Goal: Use online tool/utility

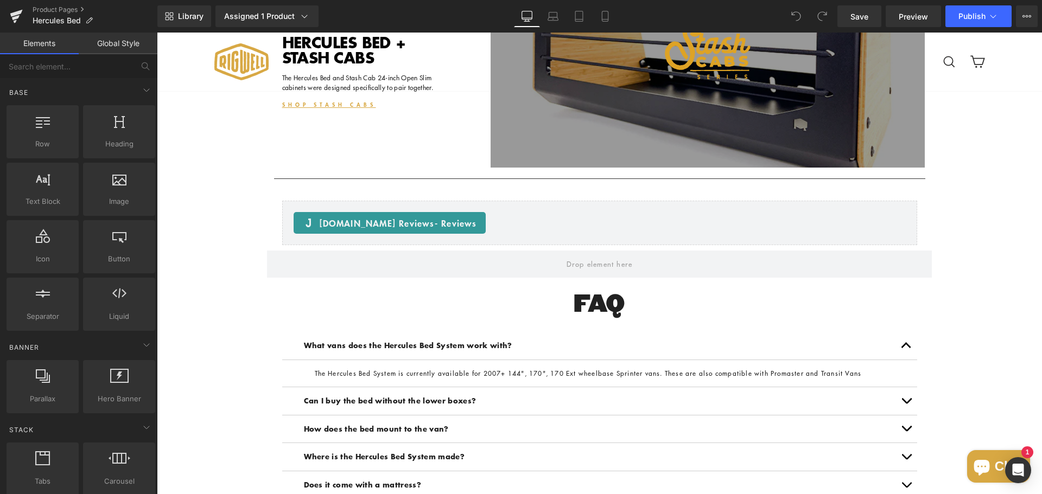
scroll to position [2225, 0]
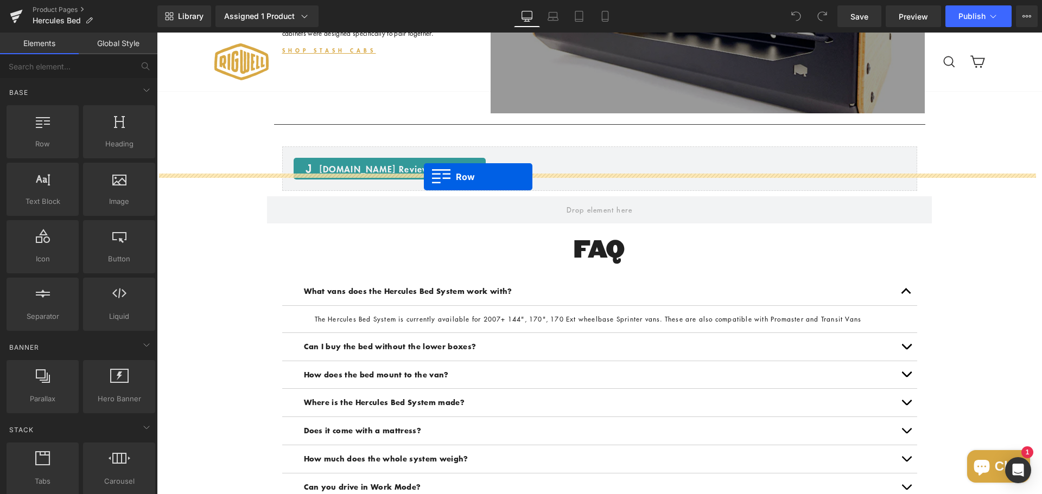
drag, startPoint x: 190, startPoint y: 166, endPoint x: 424, endPoint y: 177, distance: 234.1
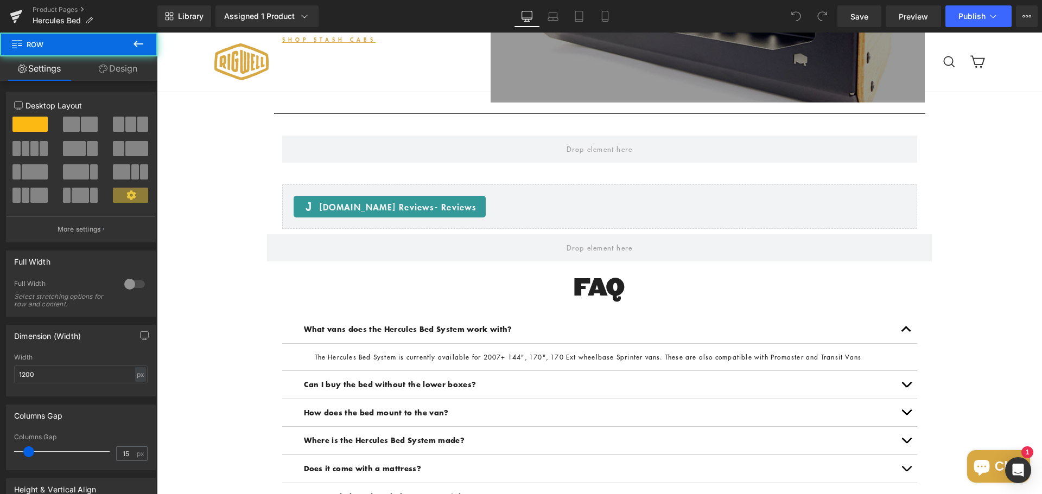
scroll to position [2214, 0]
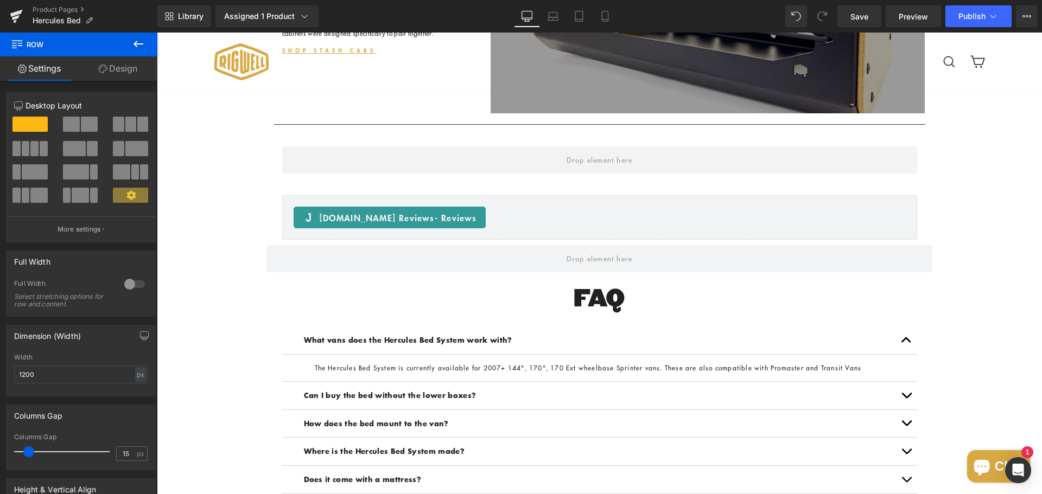
click at [134, 48] on icon at bounding box center [138, 43] width 13 height 13
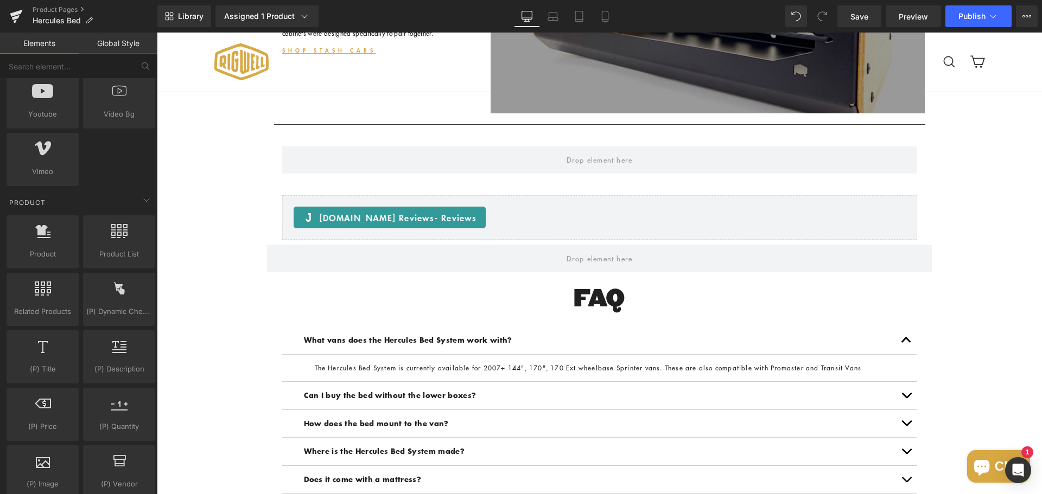
scroll to position [760, 0]
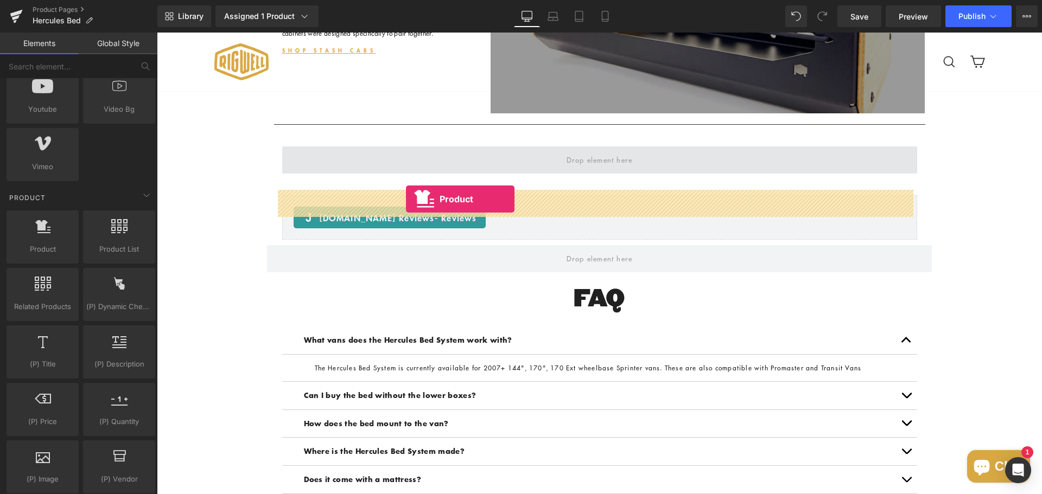
drag, startPoint x: 202, startPoint y: 275, endPoint x: 406, endPoint y: 199, distance: 217.7
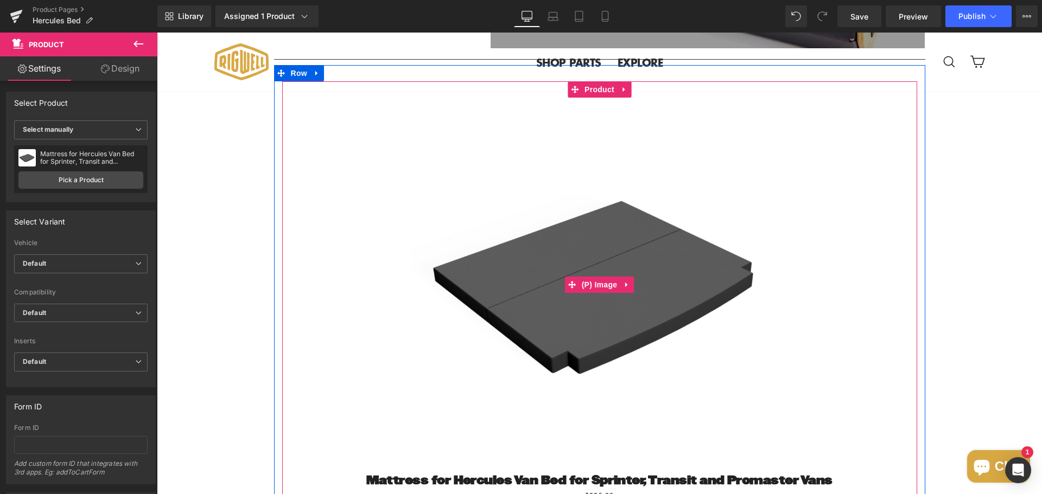
scroll to position [2268, 0]
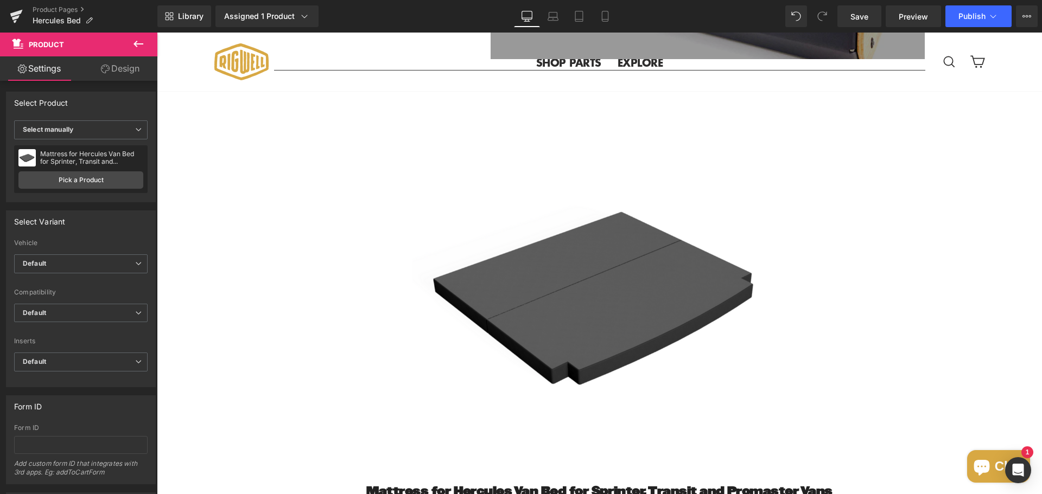
click at [141, 45] on icon at bounding box center [138, 43] width 13 height 13
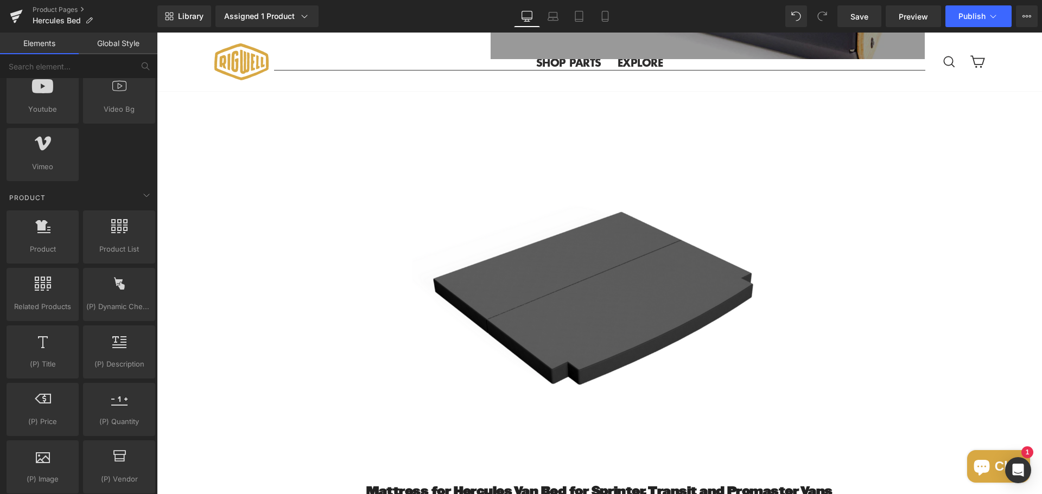
click at [434, 255] on img at bounding box center [599, 296] width 374 height 374
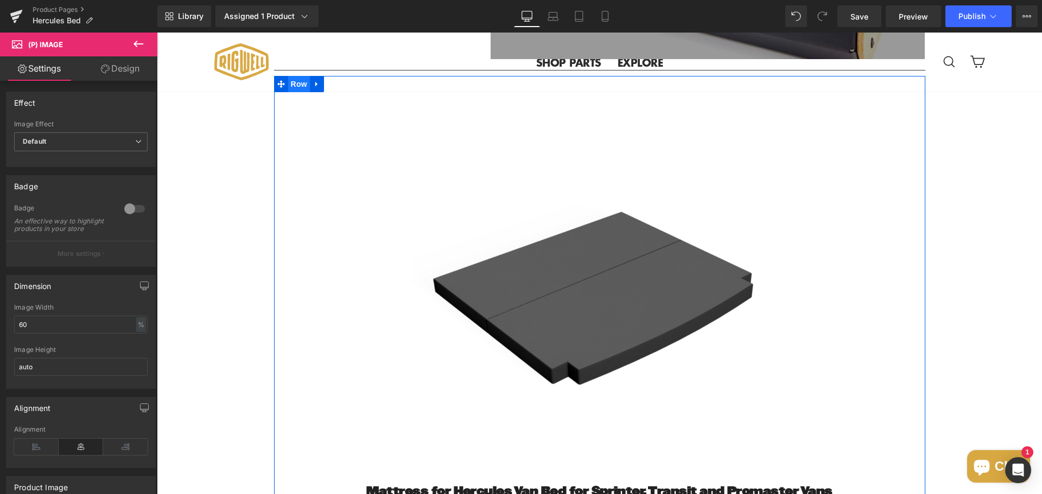
click at [288, 92] on span "Row" at bounding box center [299, 84] width 22 height 16
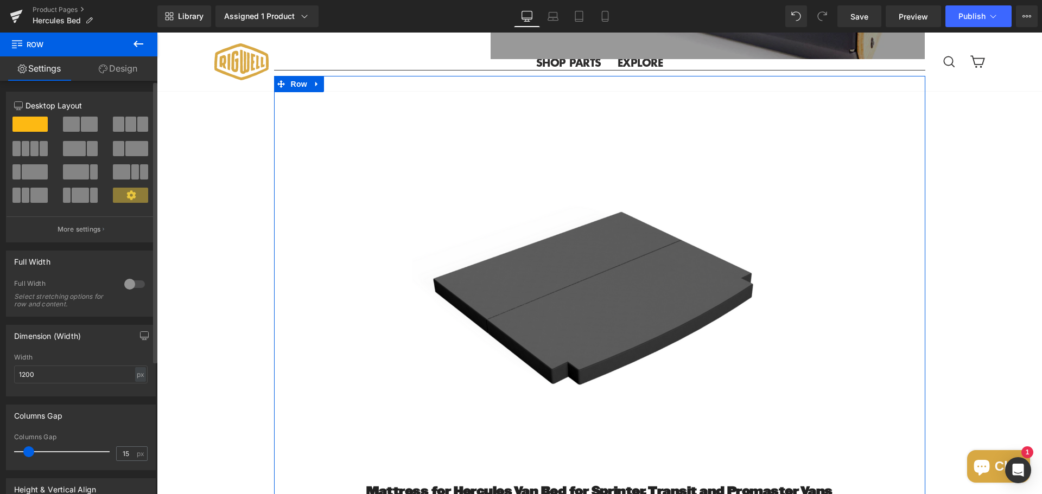
click at [79, 147] on span at bounding box center [74, 148] width 23 height 15
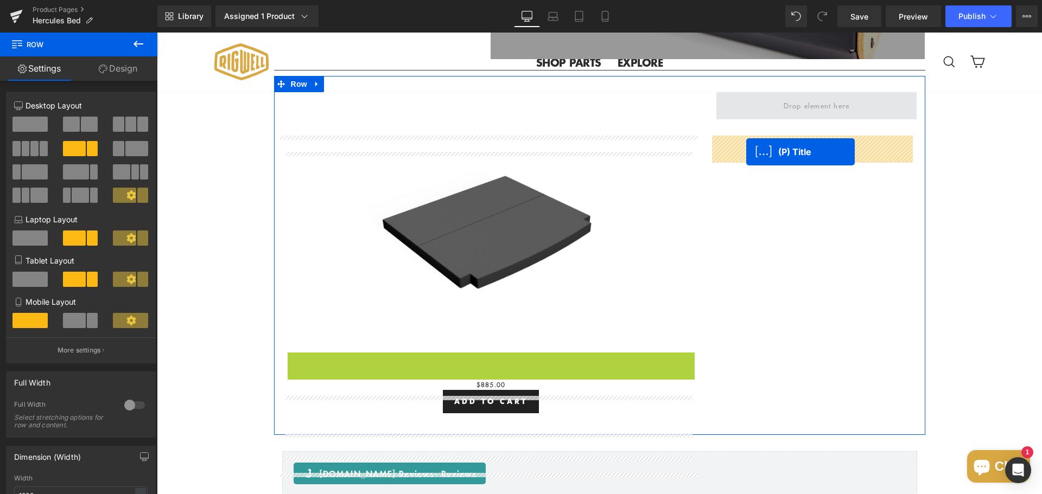
drag, startPoint x: 459, startPoint y: 411, endPoint x: 746, endPoint y: 152, distance: 386.9
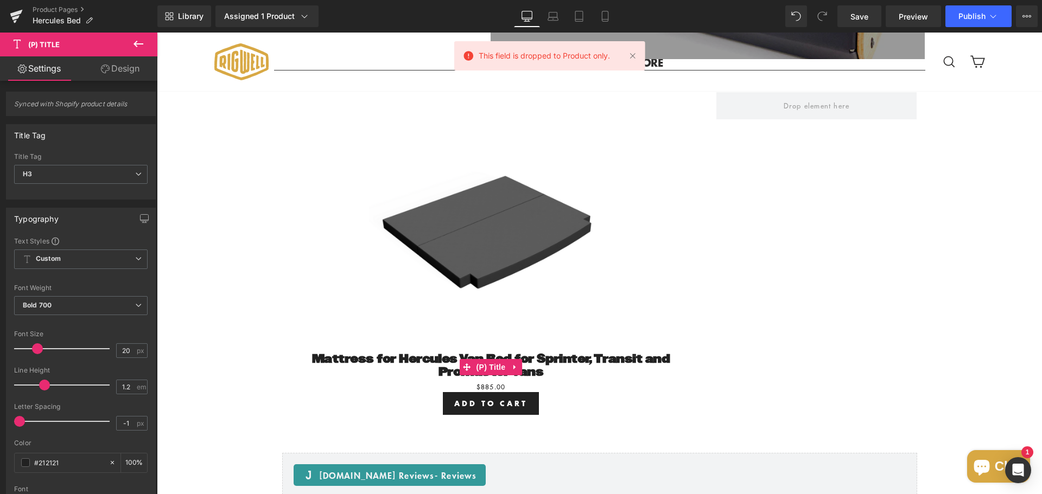
click at [142, 41] on icon at bounding box center [138, 43] width 13 height 13
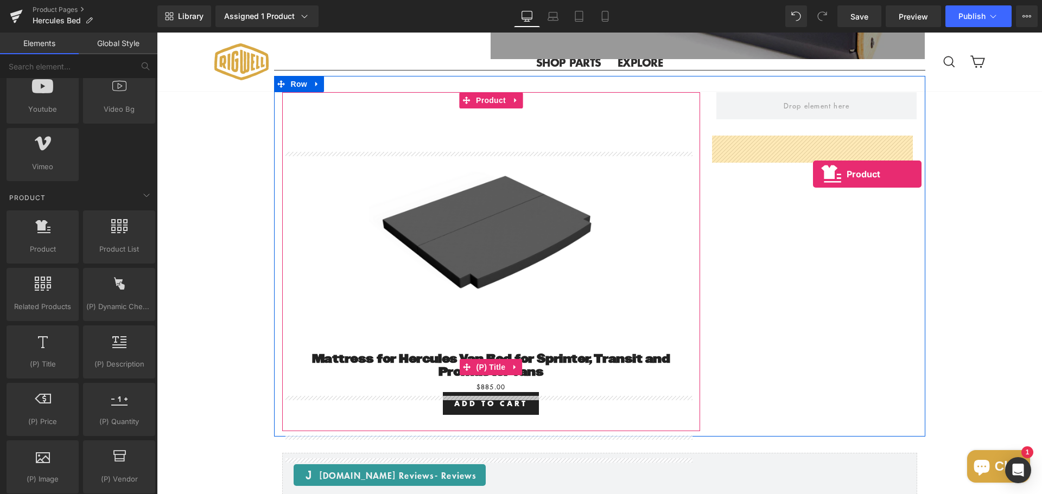
drag, startPoint x: 191, startPoint y: 278, endPoint x: 814, endPoint y: 168, distance: 632.5
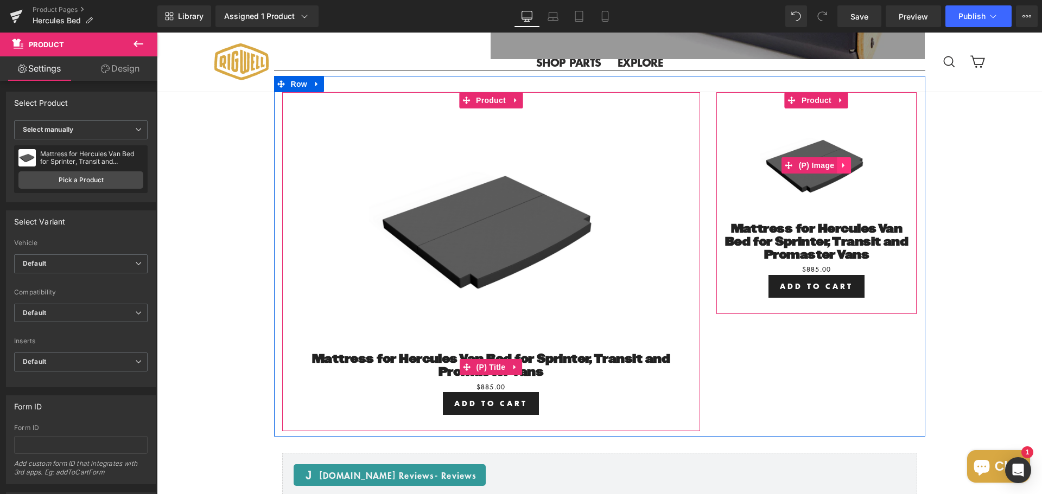
click at [840, 169] on icon at bounding box center [844, 165] width 8 height 8
click at [847, 169] on icon at bounding box center [851, 166] width 8 height 8
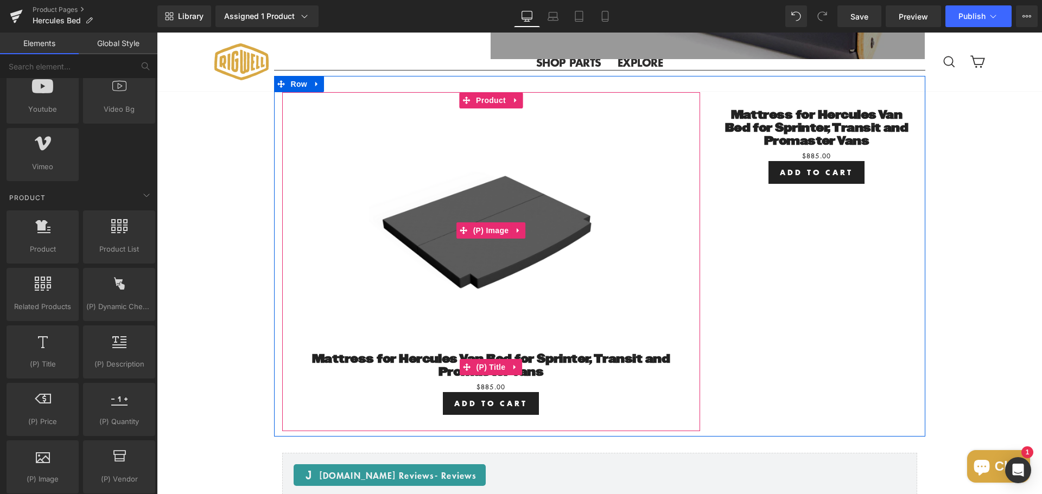
click at [393, 199] on img at bounding box center [491, 231] width 244 height 244
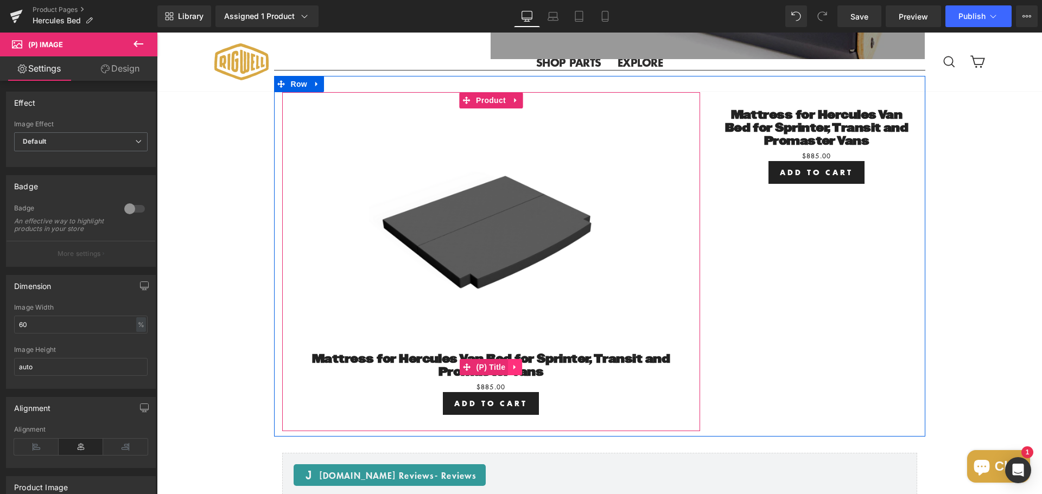
click at [514, 371] on icon at bounding box center [515, 367] width 8 height 8
click at [518, 371] on icon at bounding box center [522, 368] width 8 height 8
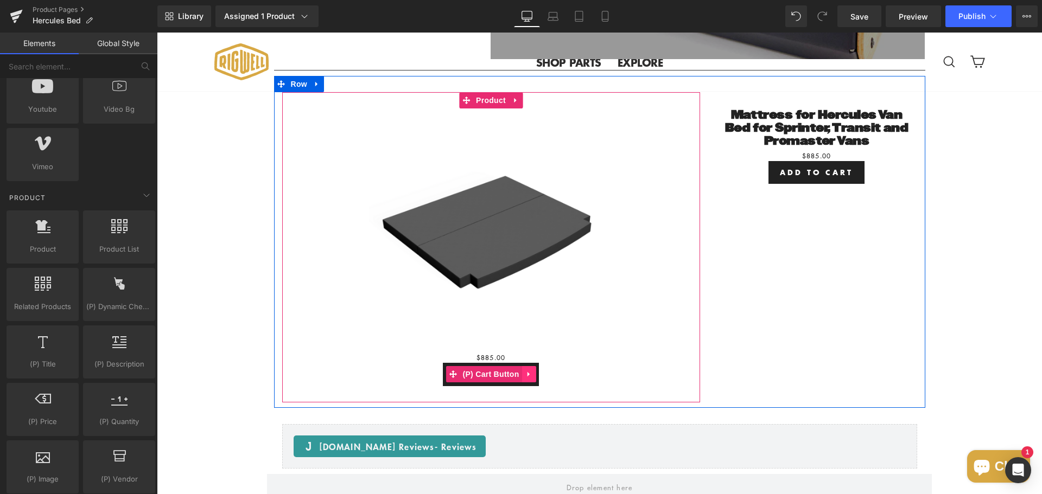
click at [527, 379] on icon at bounding box center [529, 375] width 8 height 8
click at [529, 383] on link at bounding box center [536, 374] width 14 height 16
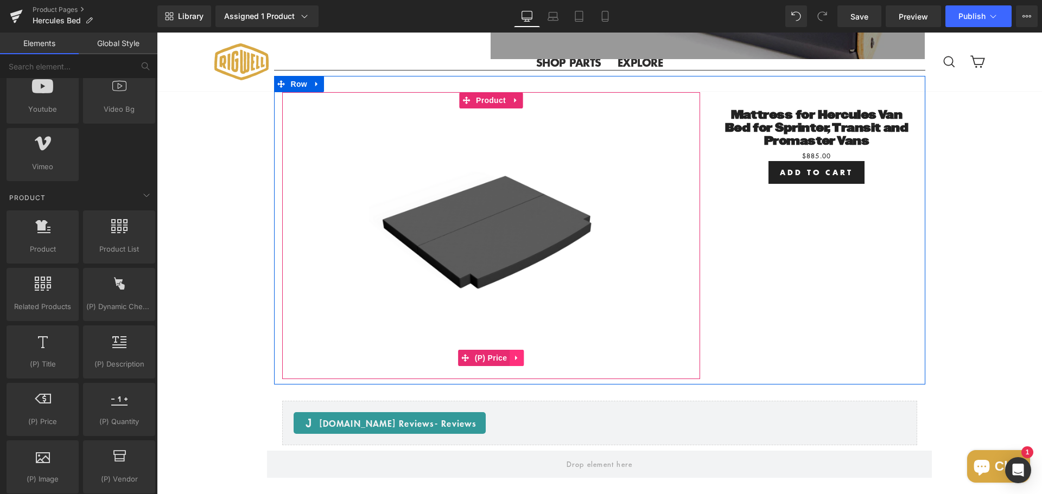
click at [515, 360] on icon at bounding box center [516, 357] width 2 height 5
click at [517, 366] on link at bounding box center [524, 358] width 14 height 16
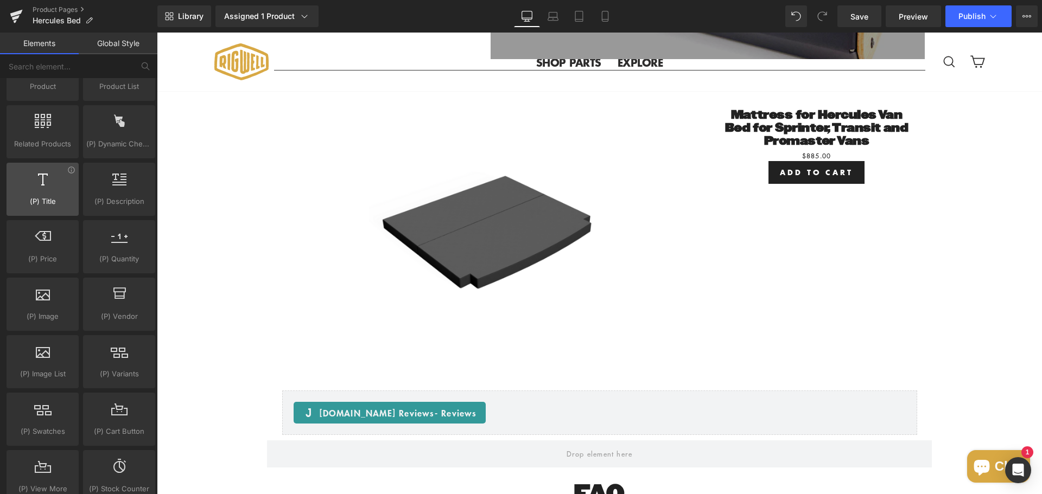
scroll to position [814, 0]
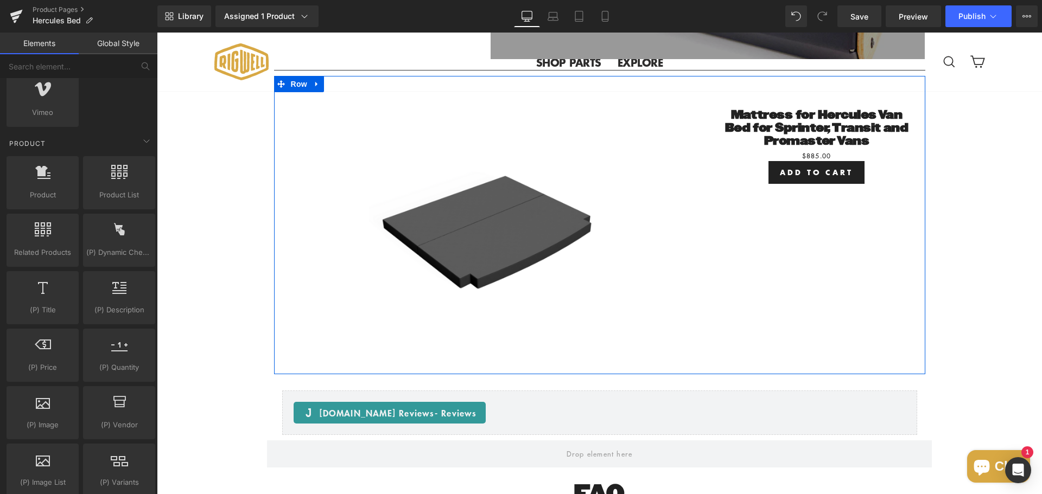
click at [777, 292] on div "Sale Off (P) Image Product Mattress for Hercules Van Bed for Sprinter, Transit …" at bounding box center [599, 225] width 651 height 298
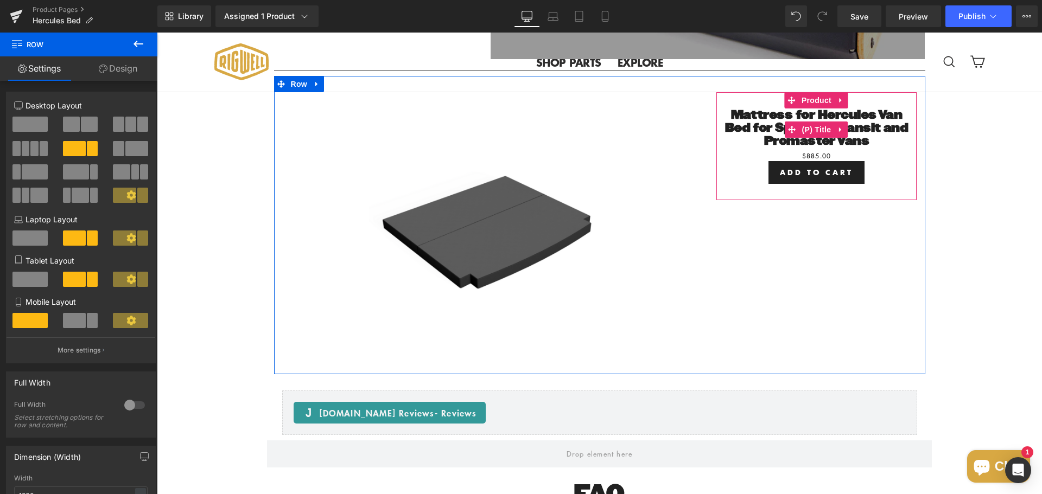
click at [766, 148] on link "Mattress for Hercules Van Bed for Sprinter, Transit and Promaster Vans" at bounding box center [817, 128] width 190 height 39
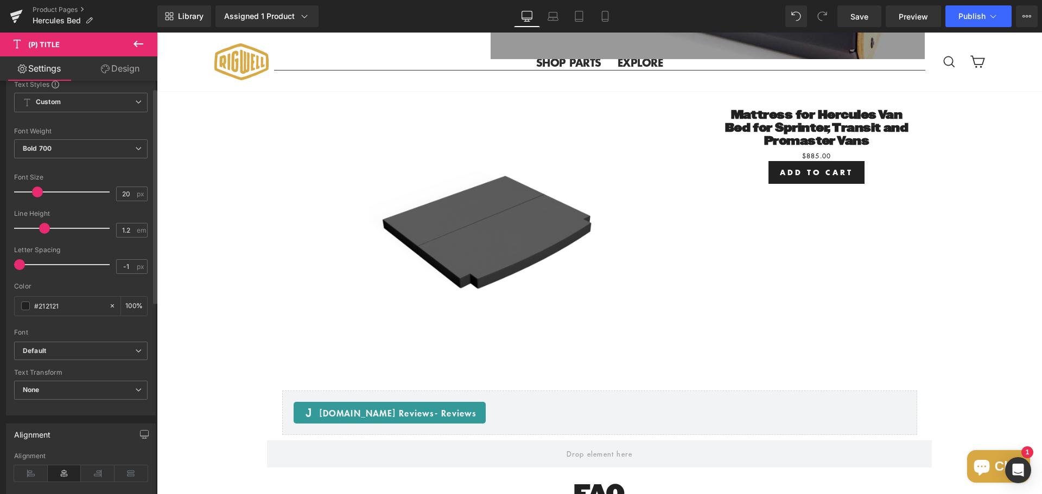
scroll to position [163, 0]
click at [142, 43] on icon at bounding box center [138, 43] width 13 height 13
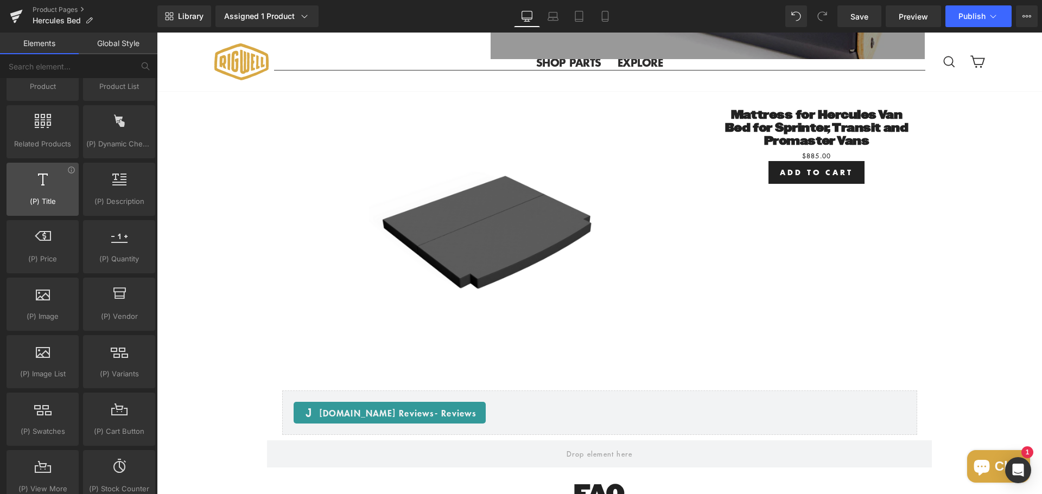
scroll to position [977, 0]
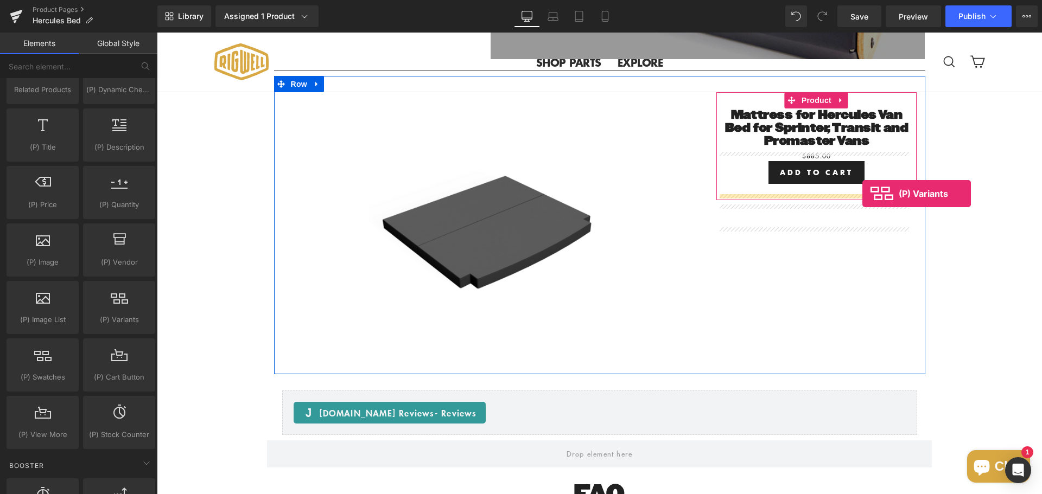
drag, startPoint x: 301, startPoint y: 336, endPoint x: 862, endPoint y: 194, distance: 579.0
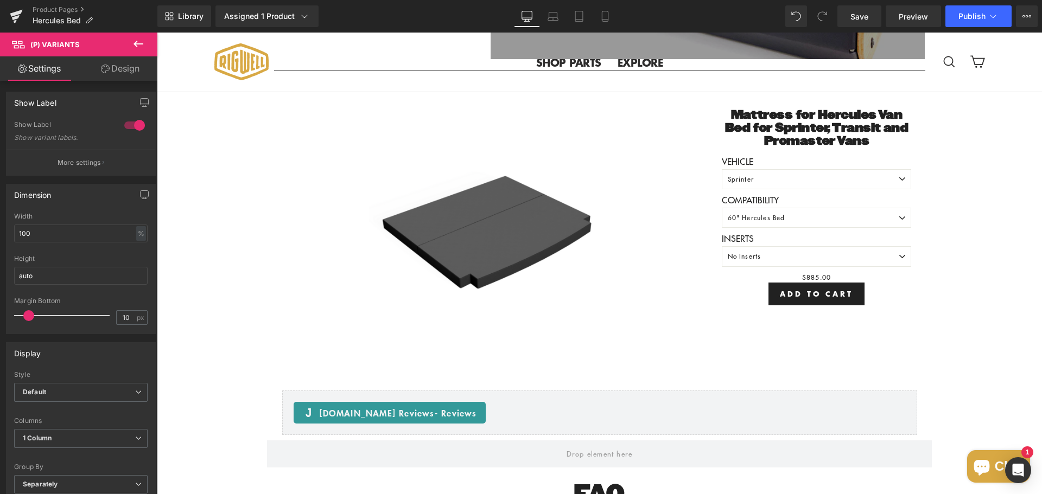
click at [143, 43] on icon at bounding box center [138, 43] width 13 height 13
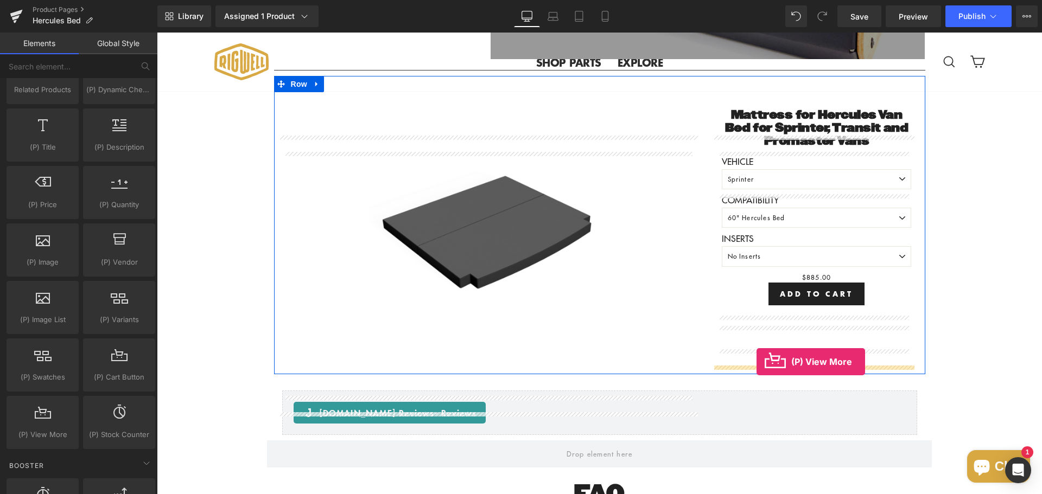
drag, startPoint x: 196, startPoint y: 453, endPoint x: 756, endPoint y: 362, distance: 567.4
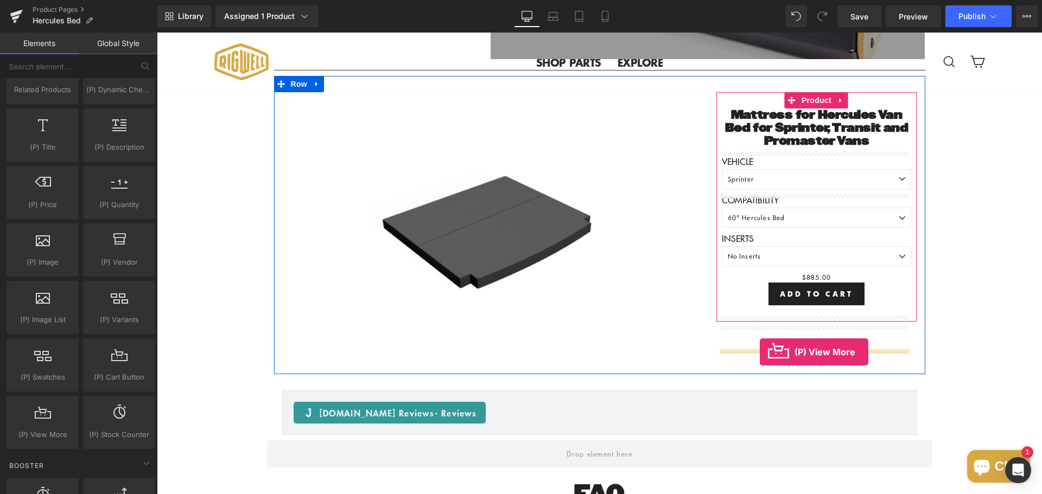
drag, startPoint x: 199, startPoint y: 449, endPoint x: 760, endPoint y: 352, distance: 569.4
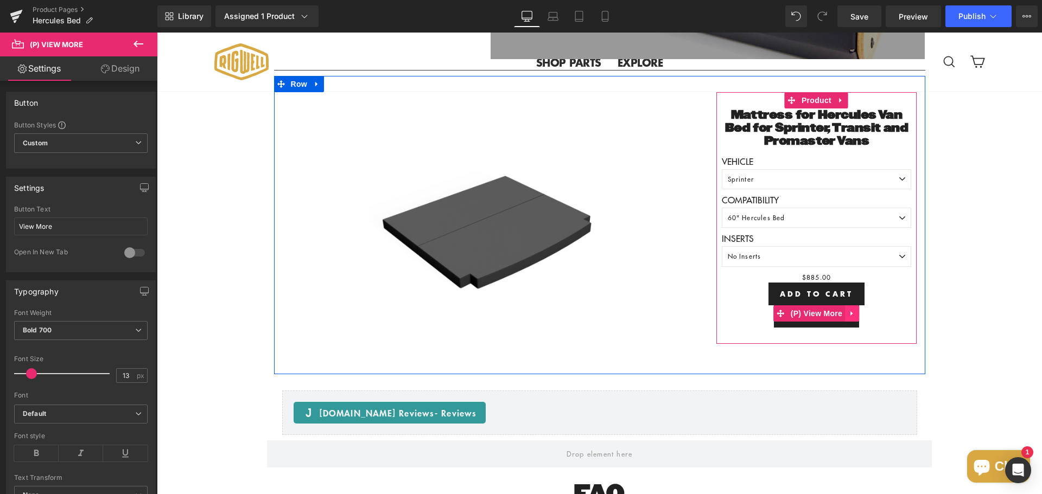
click at [851, 318] on icon at bounding box center [852, 314] width 8 height 8
click at [852, 322] on link at bounding box center [859, 314] width 14 height 16
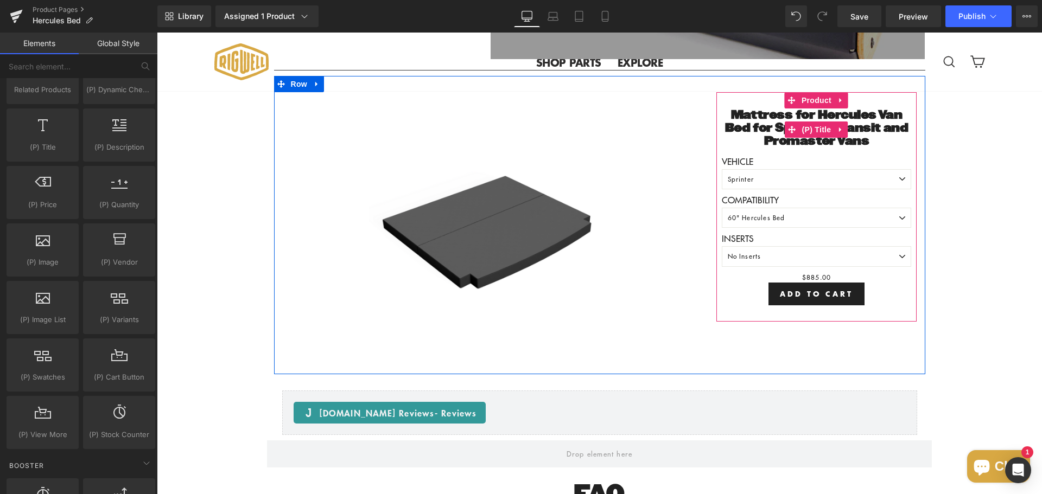
click at [739, 148] on link "Mattress for Hercules Van Bed for Sprinter, Transit and Promaster Vans" at bounding box center [817, 128] width 190 height 39
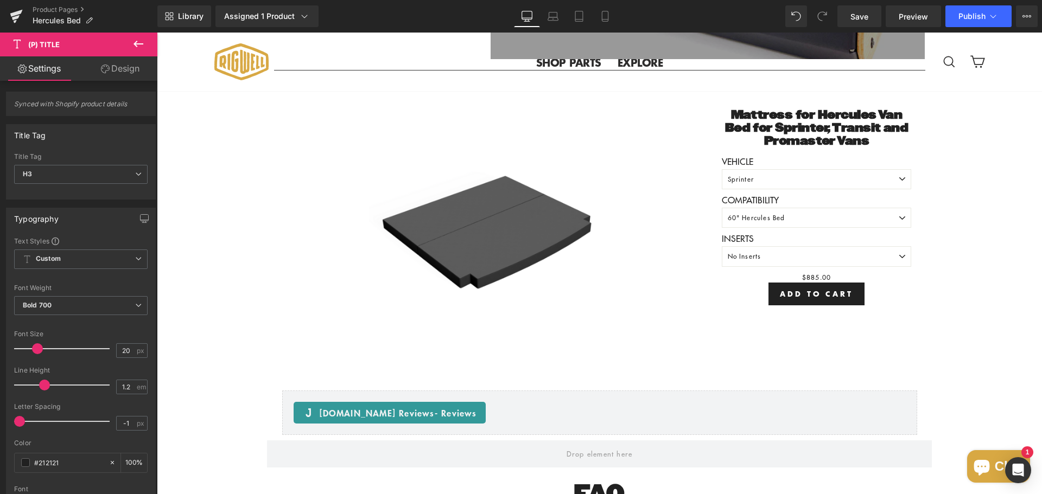
click at [138, 42] on icon at bounding box center [138, 43] width 13 height 13
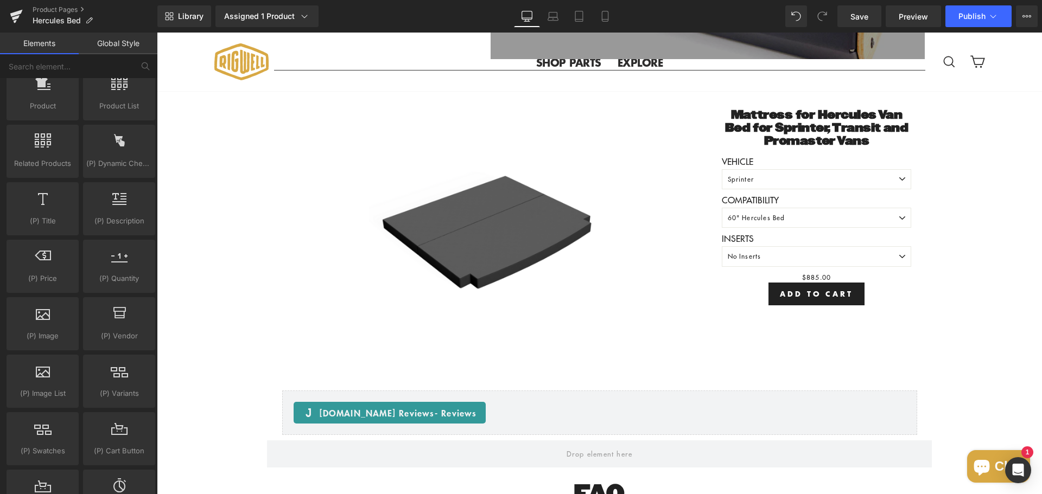
scroll to position [868, 0]
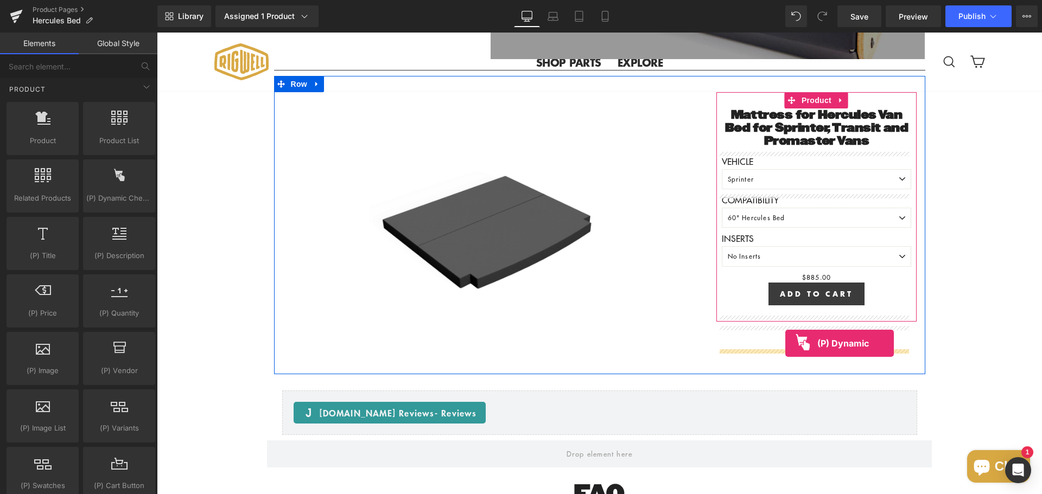
drag, startPoint x: 270, startPoint y: 213, endPoint x: 785, endPoint y: 344, distance: 531.3
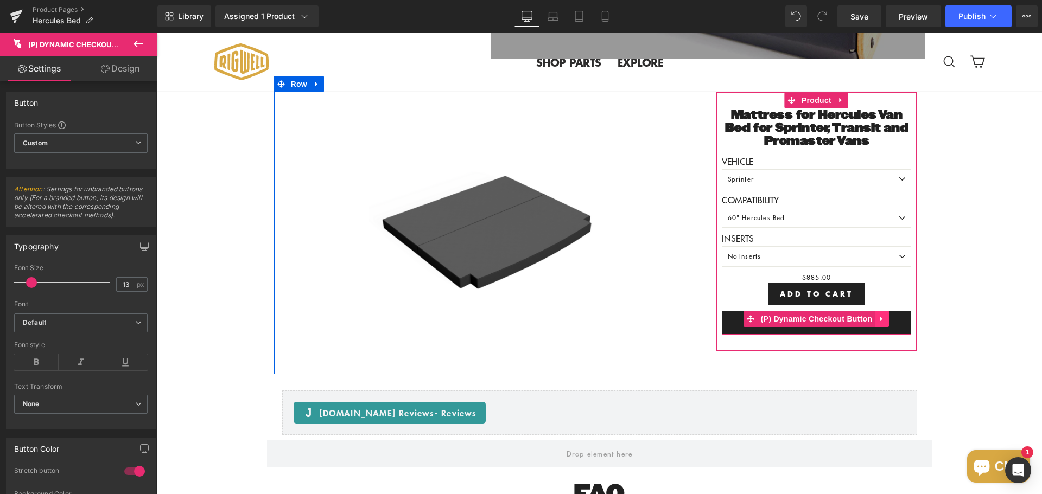
click at [878, 323] on icon at bounding box center [882, 319] width 8 height 8
click at [885, 323] on icon at bounding box center [889, 319] width 8 height 8
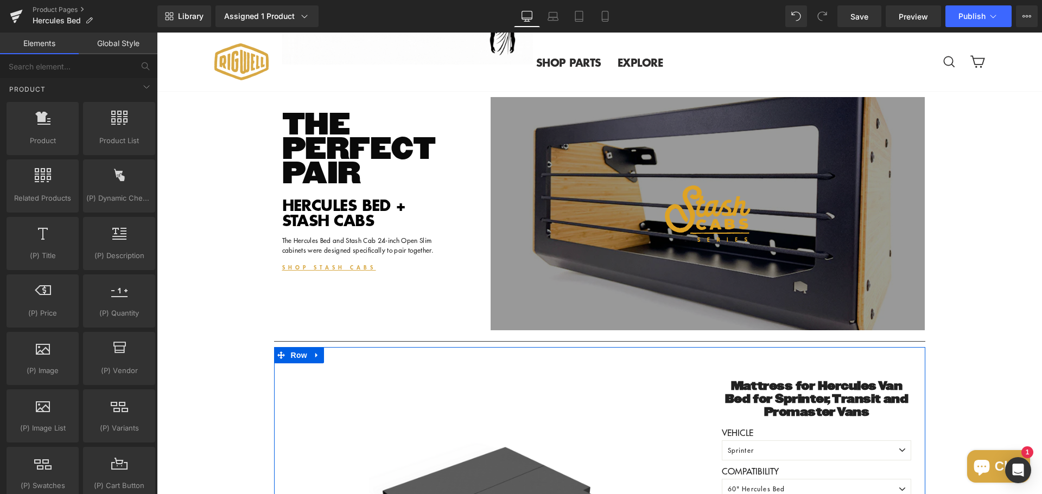
scroll to position [2106, 0]
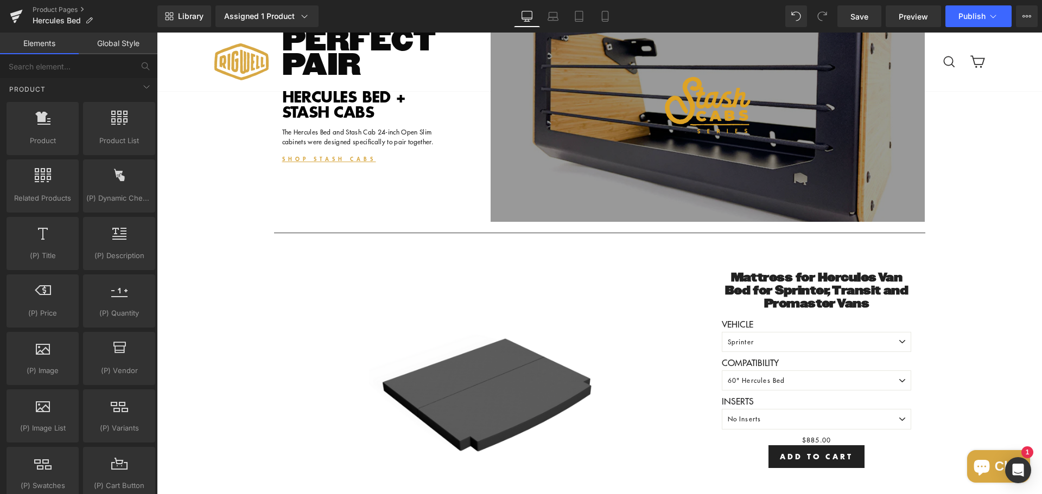
click at [977, 16] on span "Publish" at bounding box center [971, 16] width 27 height 9
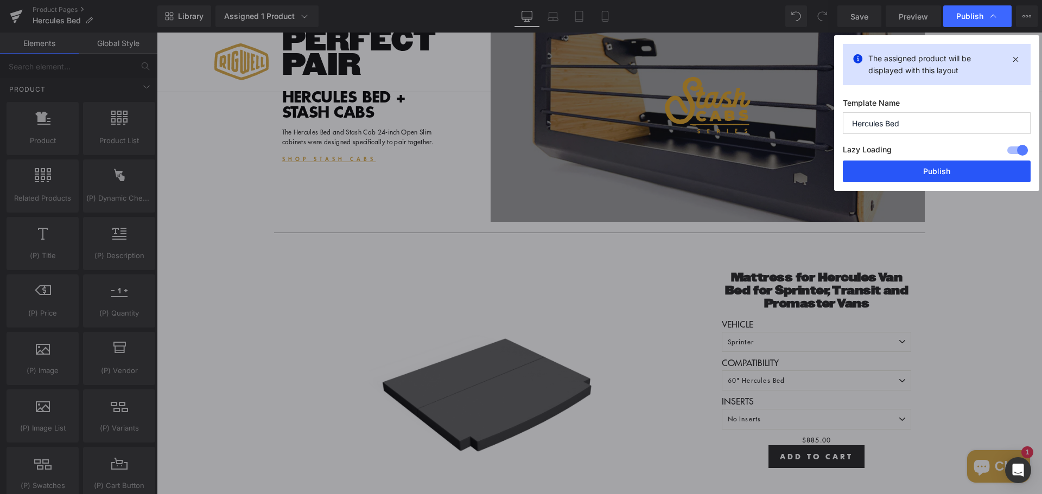
click at [926, 176] on button "Publish" at bounding box center [937, 172] width 188 height 22
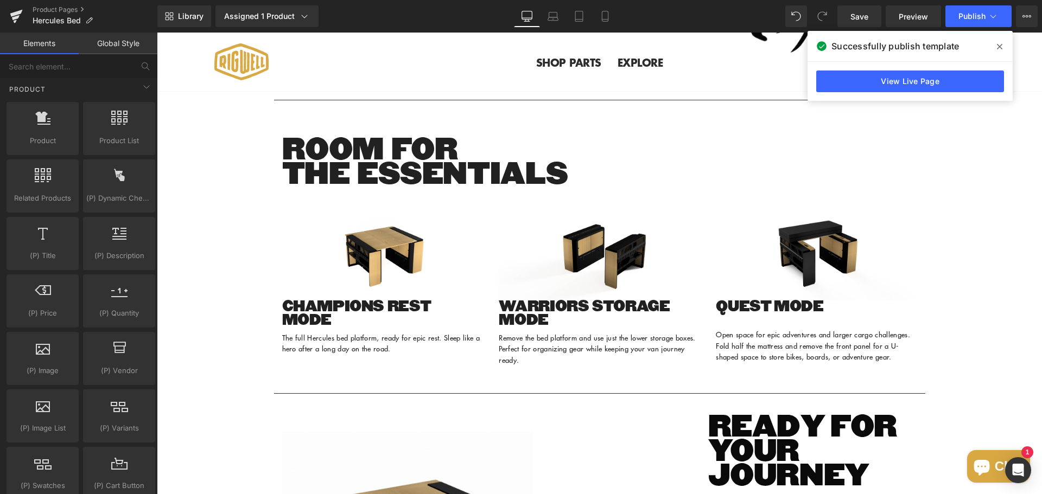
scroll to position [1129, 0]
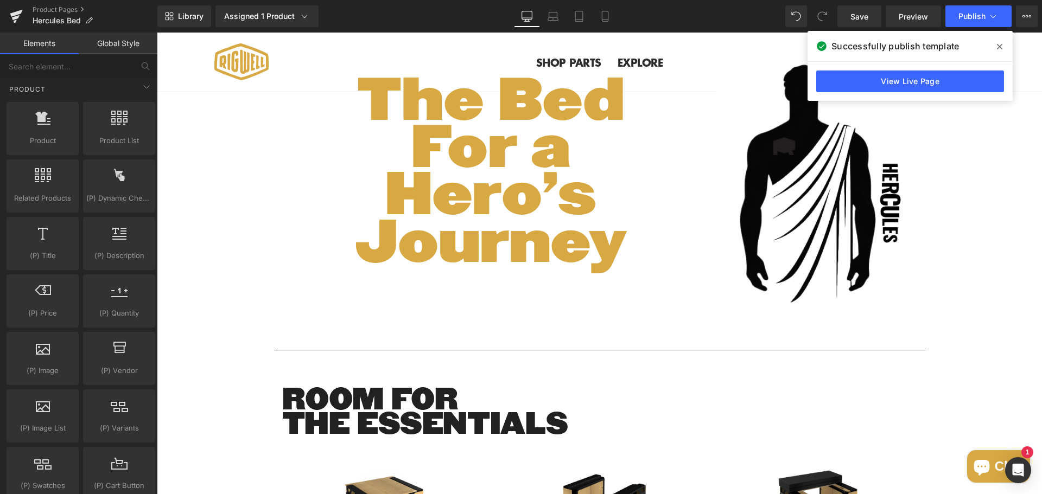
click at [999, 44] on icon at bounding box center [999, 46] width 5 height 9
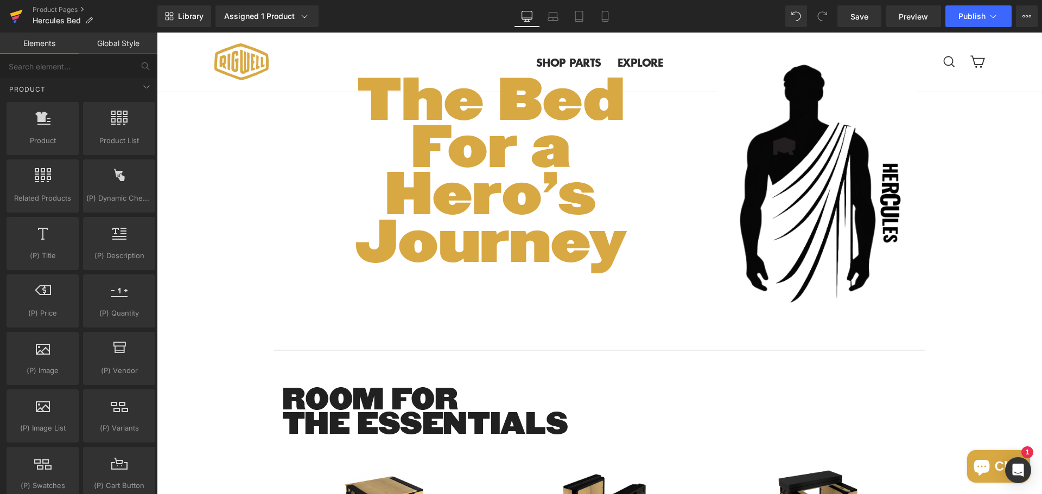
click at [11, 16] on icon at bounding box center [16, 16] width 13 height 27
